Goal: Information Seeking & Learning: Learn about a topic

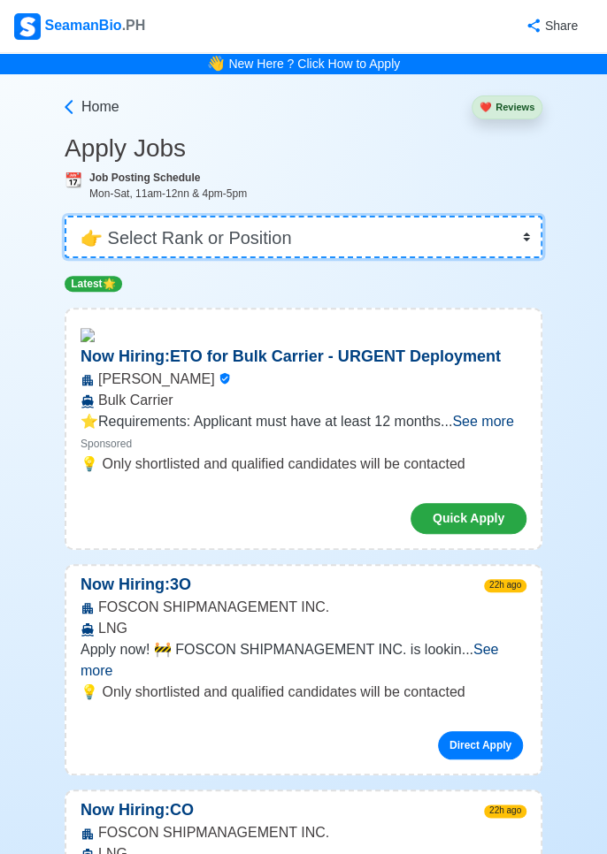
click at [524, 242] on select "👉 Select Rank or Position Master Chief Officer 2nd Officer 3rd Officer Junior O…" at bounding box center [304, 237] width 478 height 42
select select "Chief Officer"
click at [65, 216] on select "👉 Select Rank or Position Master Chief Officer 2nd Officer 3rd Officer Junior O…" at bounding box center [304, 237] width 478 height 42
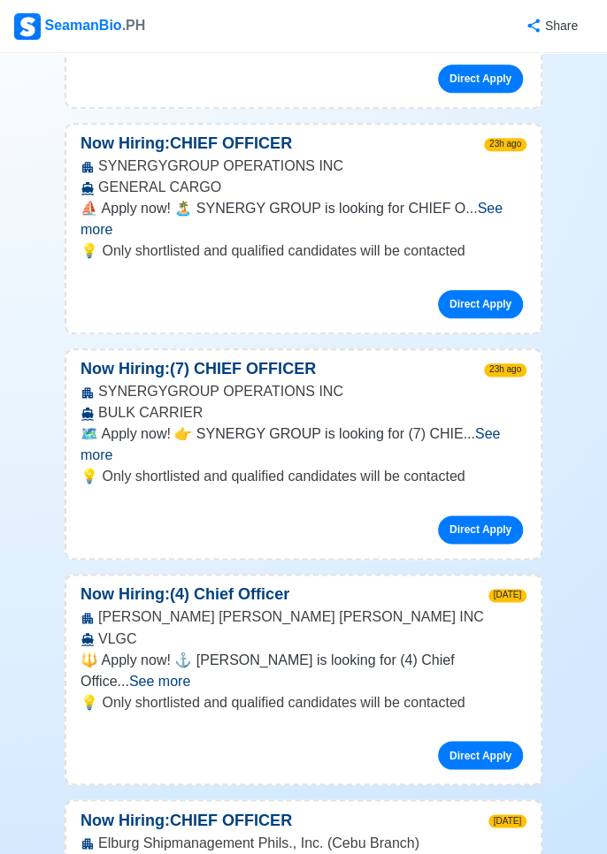
scroll to position [432, 0]
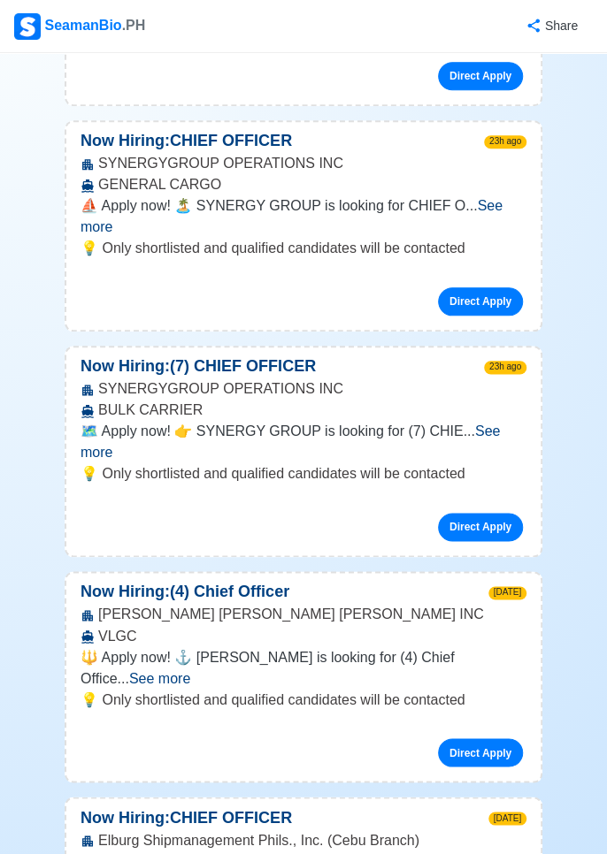
click at [492, 424] on span "See more" at bounding box center [289, 442] width 419 height 36
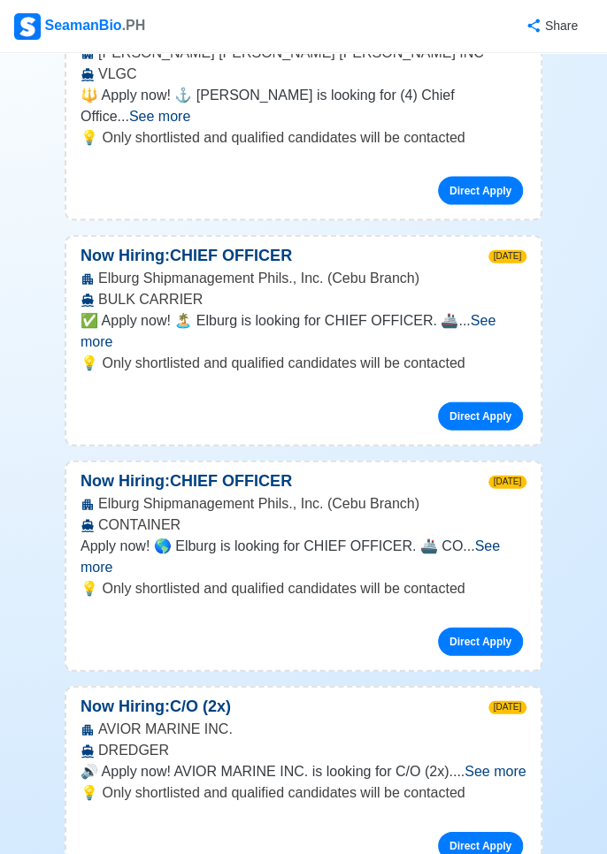
scroll to position [1098, 0]
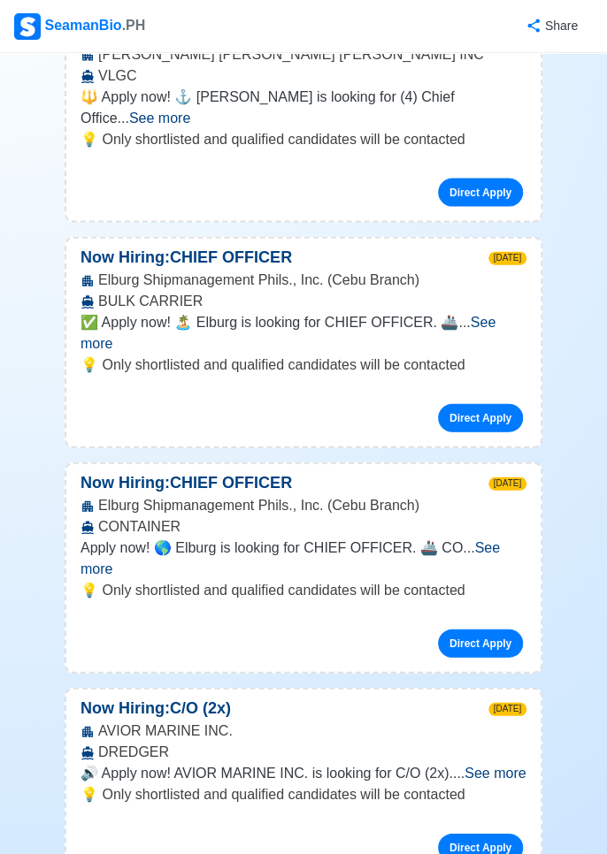
click at [495, 315] on span "See more" at bounding box center [287, 333] width 415 height 36
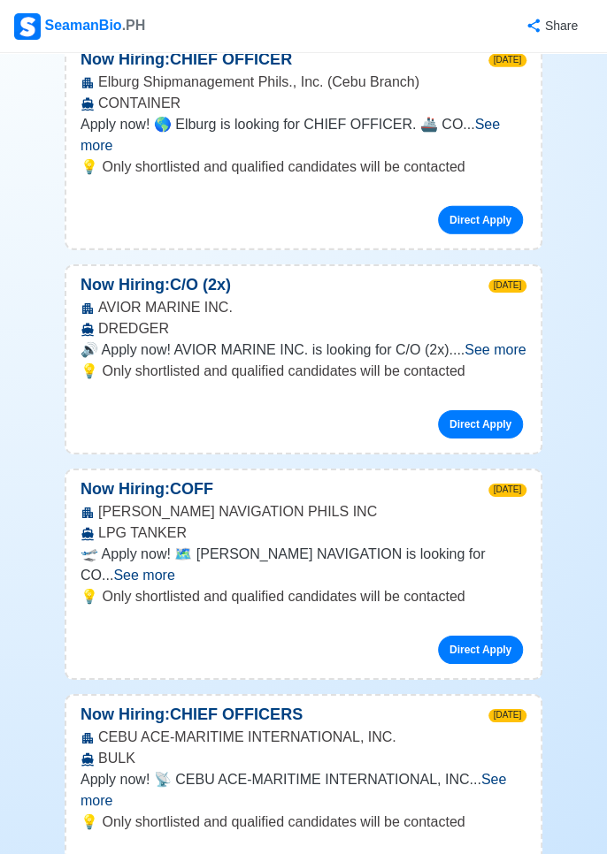
scroll to position [1608, 0]
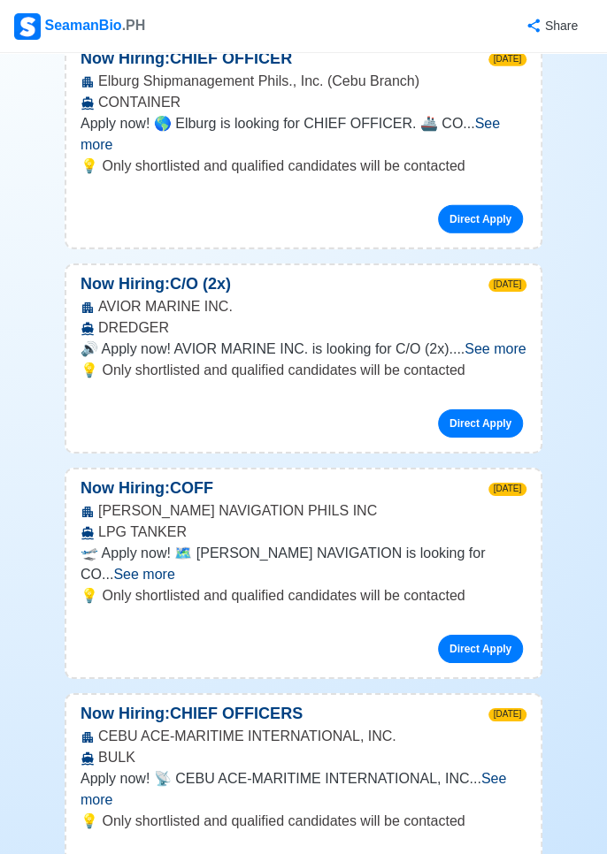
click at [502, 341] on span "See more" at bounding box center [494, 348] width 61 height 15
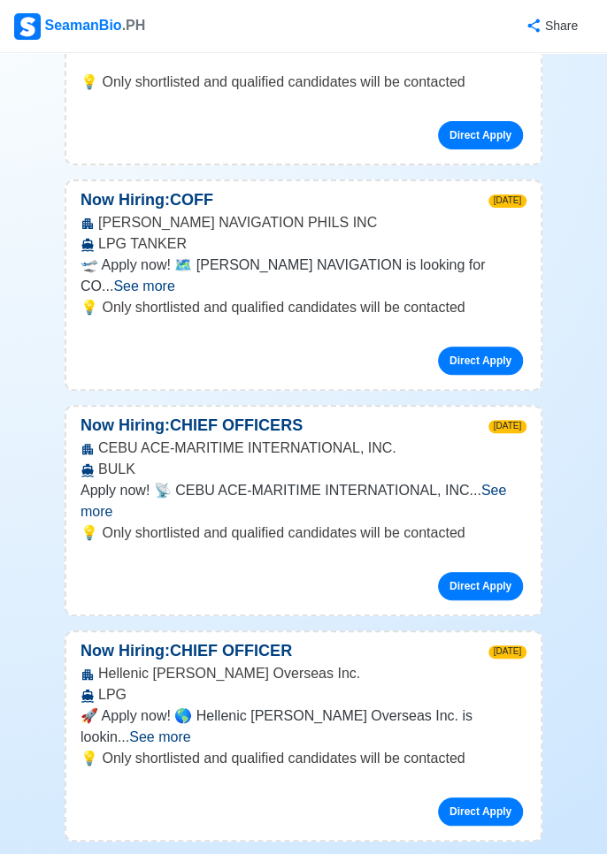
scroll to position [2075, 0]
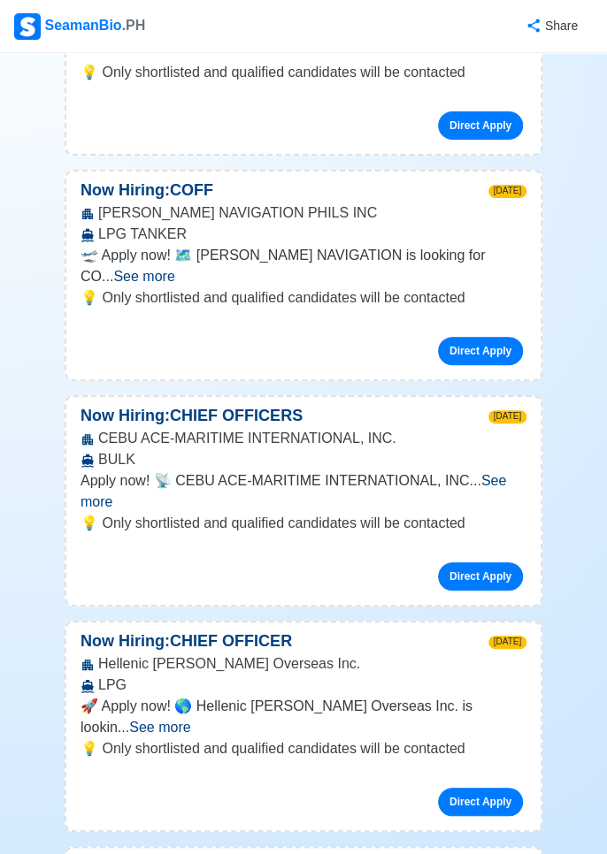
click at [502, 473] on span "See more" at bounding box center [292, 491] width 425 height 36
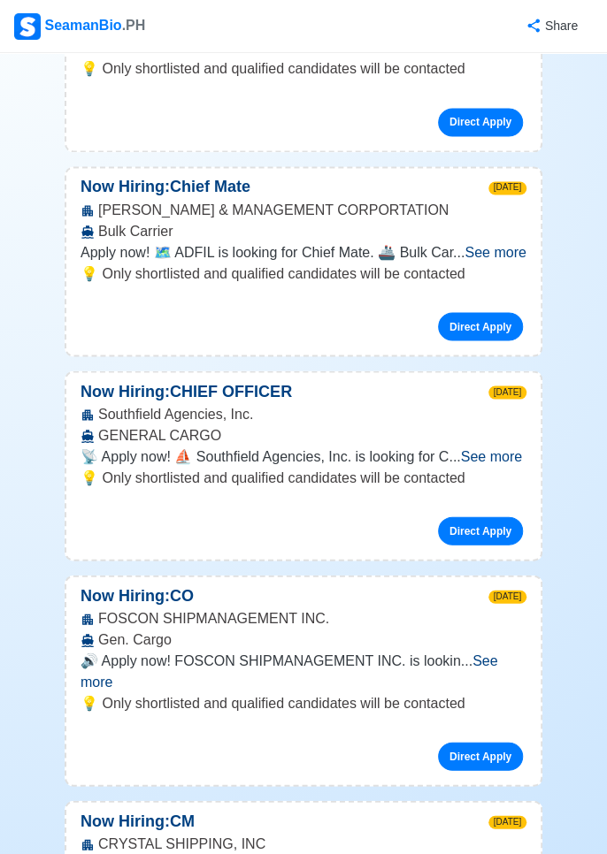
scroll to position [5096, 0]
